Goal: Task Accomplishment & Management: Use online tool/utility

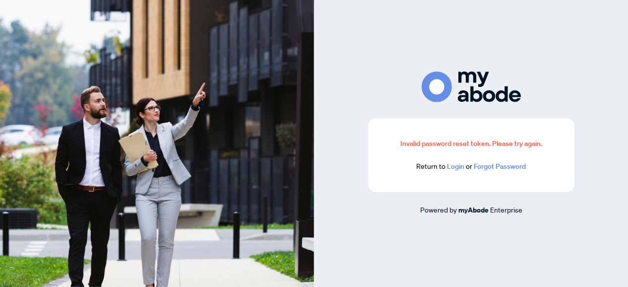
click at [455, 168] on link "Login" at bounding box center [455, 166] width 17 height 9
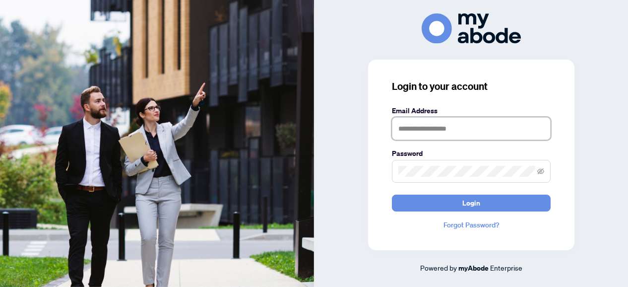
type input "**********"
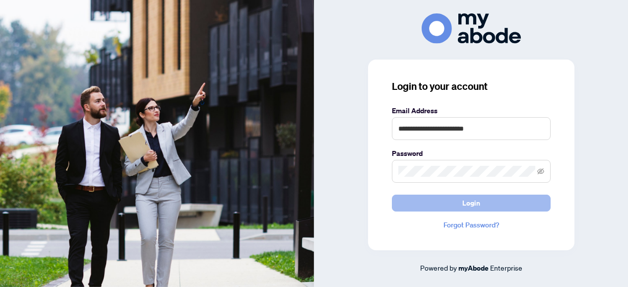
click at [468, 203] on span "Login" at bounding box center [472, 203] width 18 height 16
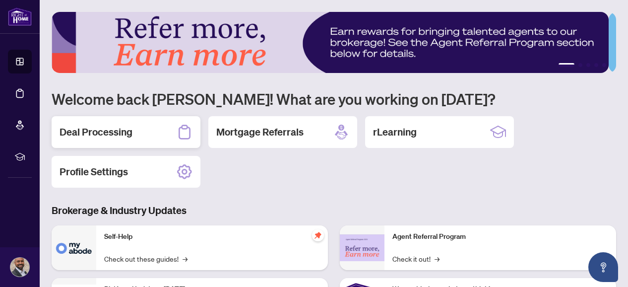
click at [114, 135] on h2 "Deal Processing" at bounding box center [96, 132] width 73 height 14
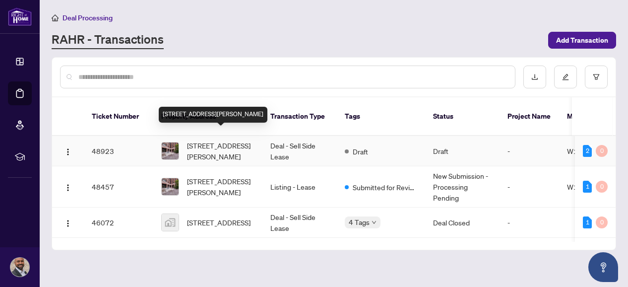
click at [221, 140] on span "537-830 Lawrence Ave, Toronto, Ontario M6A 0C4, Canada" at bounding box center [221, 151] width 68 height 22
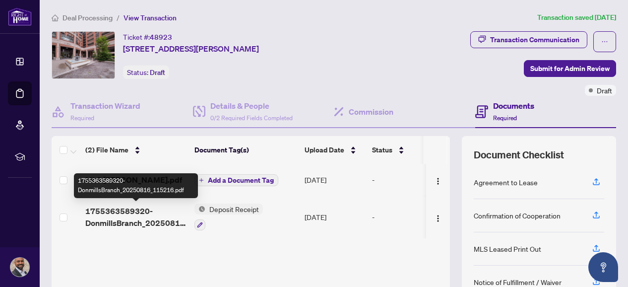
click at [130, 220] on span "1755363589320-DonmillsBranch_20250816_115216.pdf" at bounding box center [135, 217] width 101 height 24
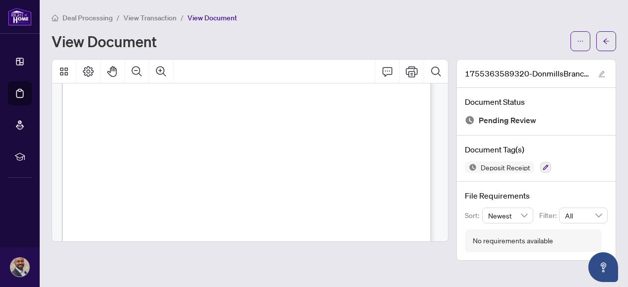
scroll to position [214, 0]
click at [420, 69] on button "Print" at bounding box center [412, 72] width 24 height 24
